Goal: Find specific page/section: Find specific page/section

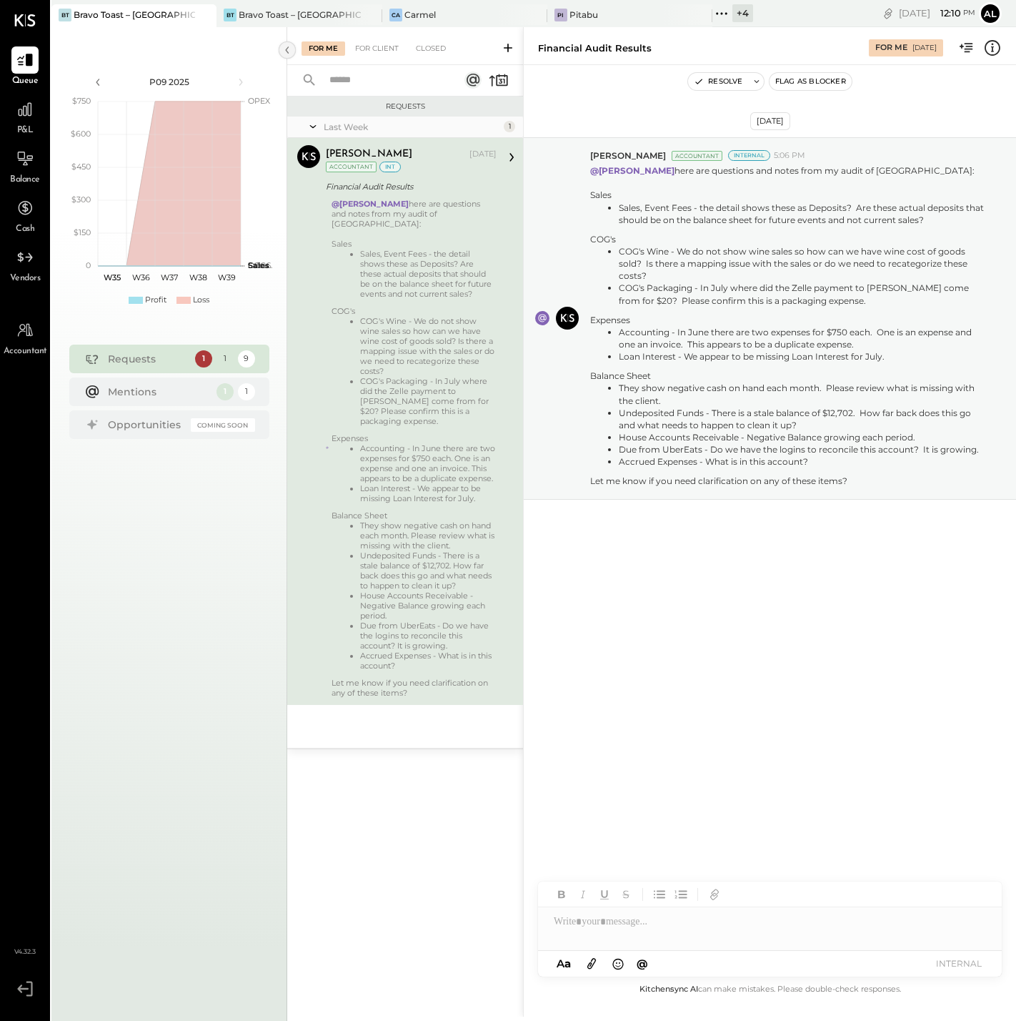
click at [287, 49] on icon at bounding box center [287, 50] width 16 height 26
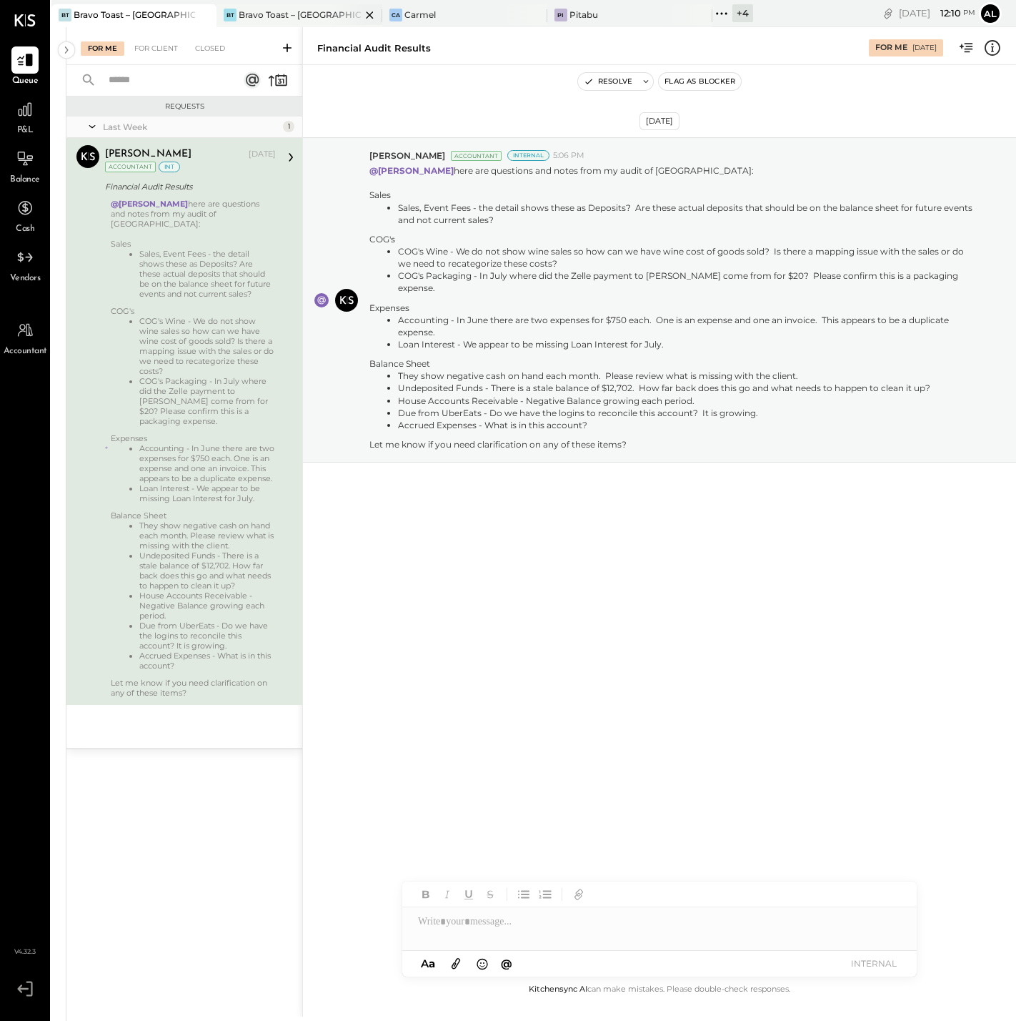
click at [279, 11] on div "Bravo Toast – [GEOGRAPHIC_DATA]" at bounding box center [300, 15] width 122 height 12
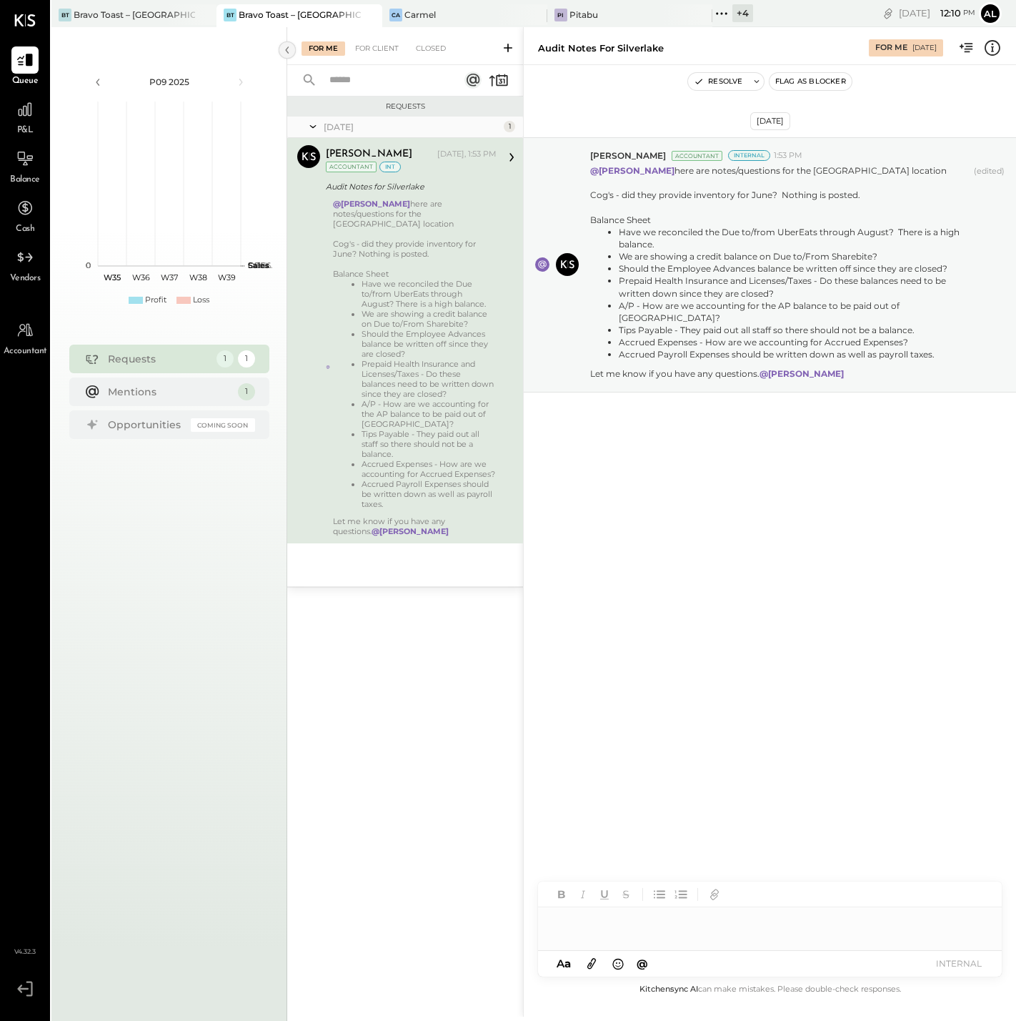
click at [289, 51] on icon at bounding box center [287, 50] width 16 height 26
